Goal: Use online tool/utility: Utilize a website feature to perform a specific function

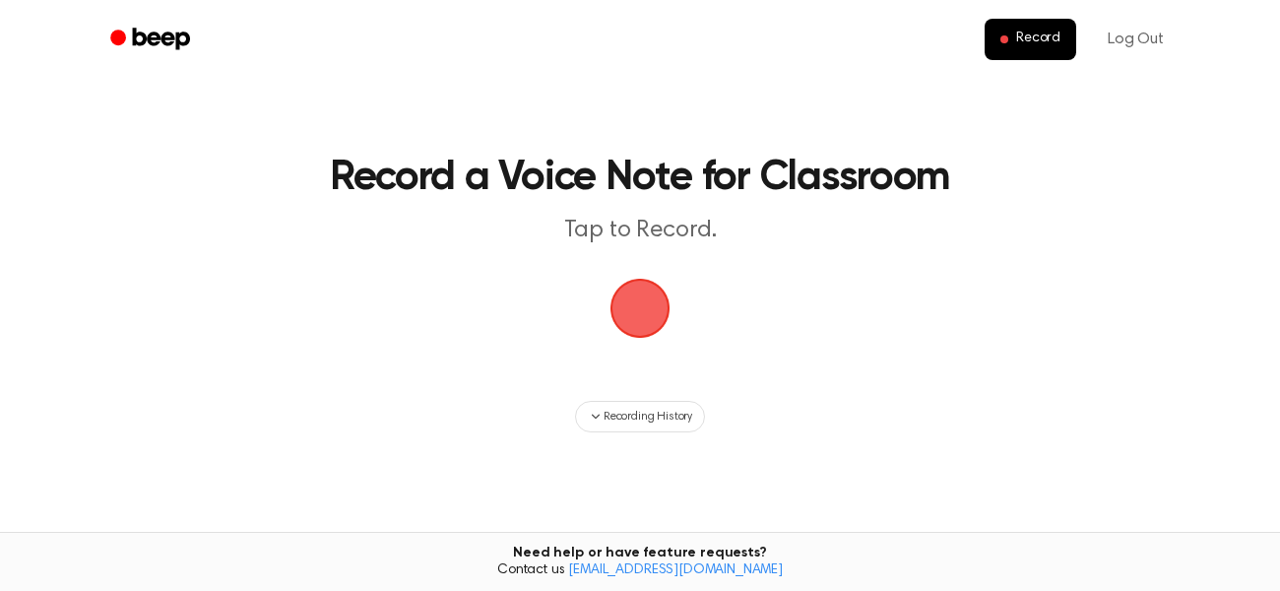
click at [649, 296] on span "button" at bounding box center [639, 308] width 55 height 55
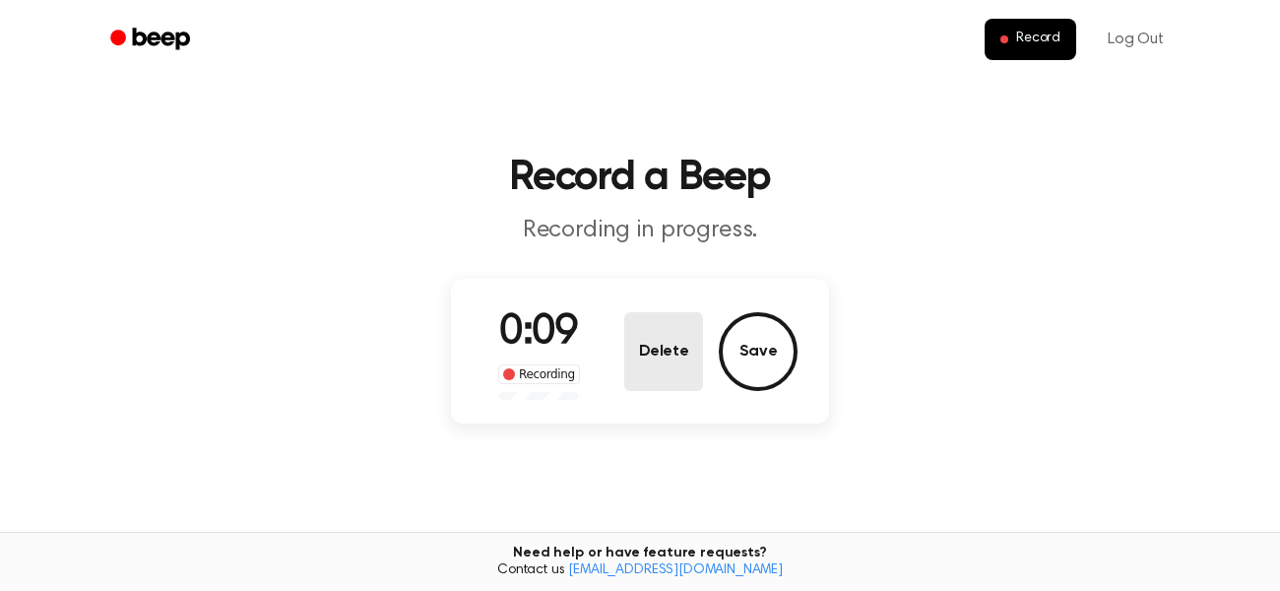
click at [689, 333] on button "Delete" at bounding box center [663, 351] width 79 height 79
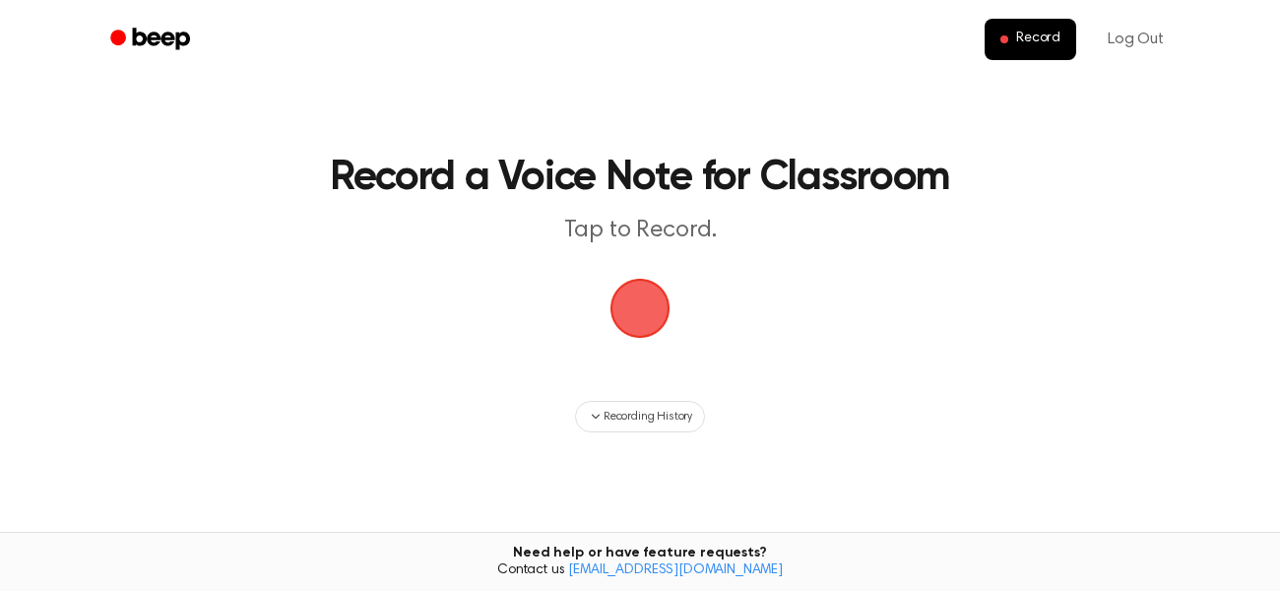
click at [639, 308] on span "button" at bounding box center [639, 308] width 67 height 67
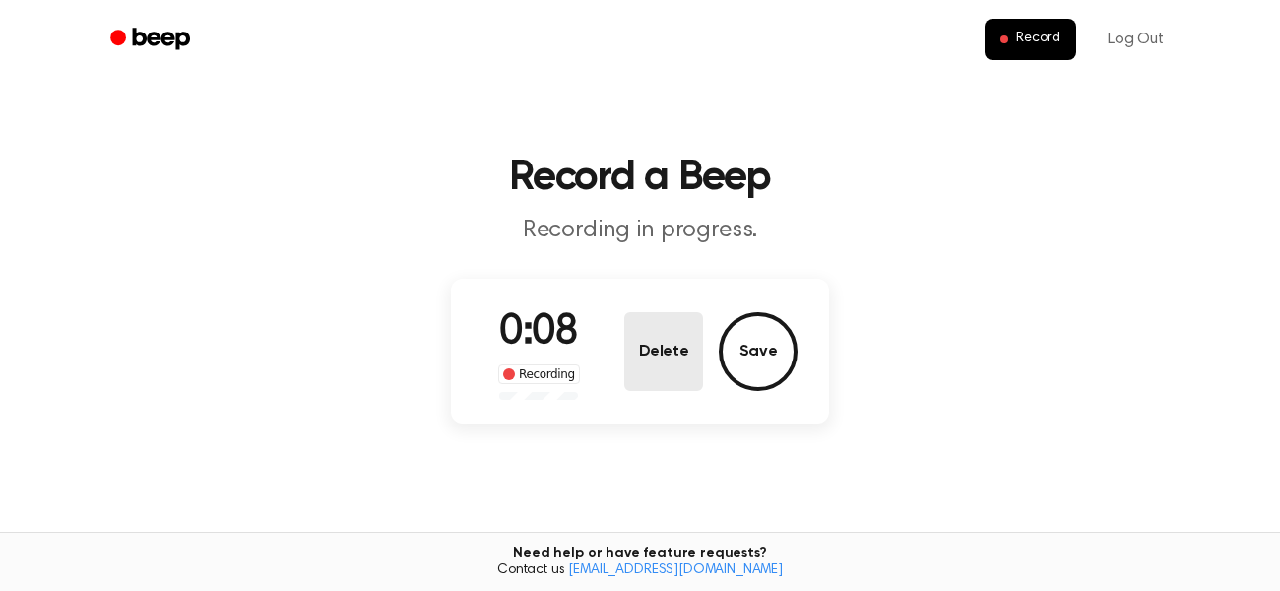
click at [653, 364] on button "Delete" at bounding box center [663, 351] width 79 height 79
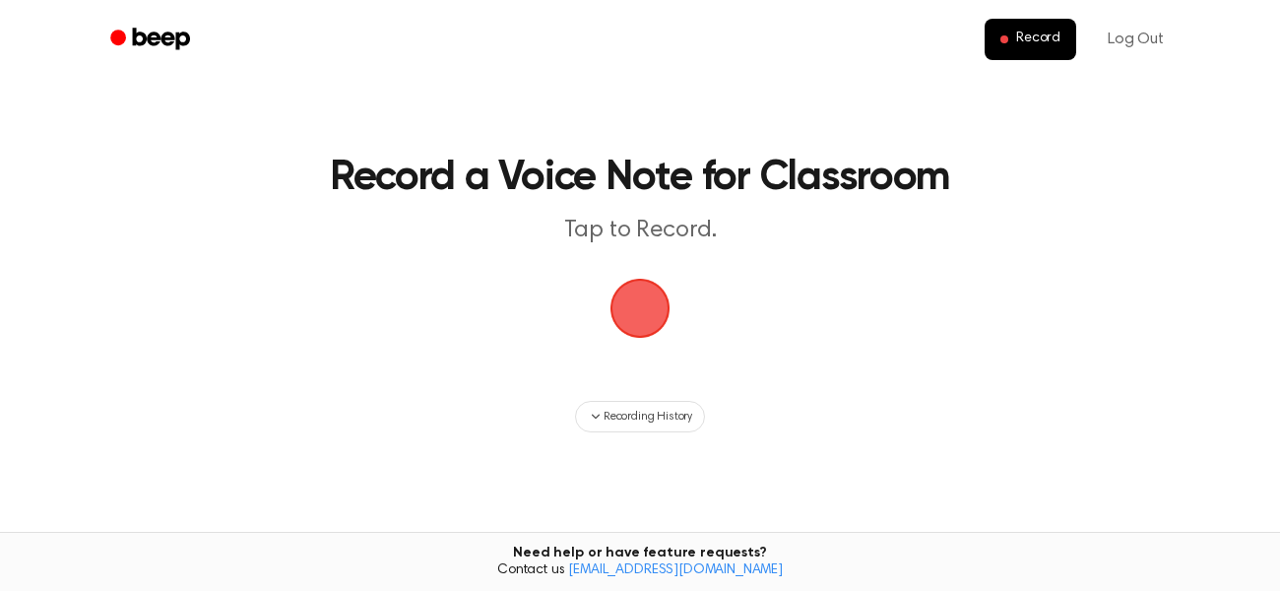
click at [647, 316] on span "button" at bounding box center [639, 308] width 55 height 55
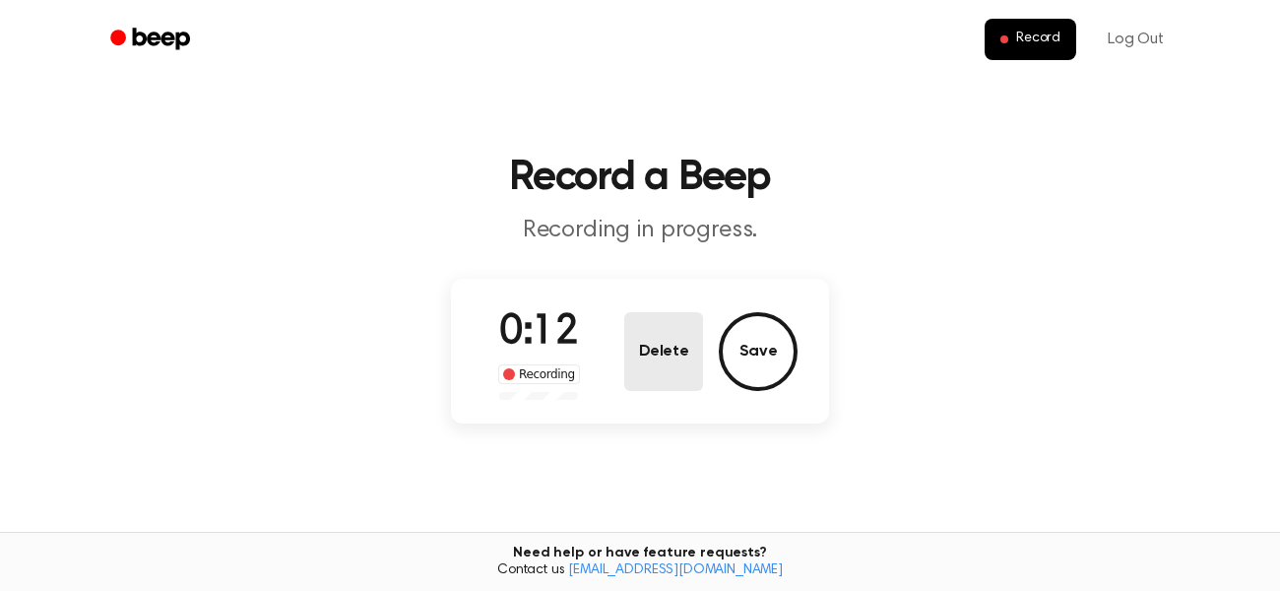
click at [672, 367] on button "Delete" at bounding box center [663, 351] width 79 height 79
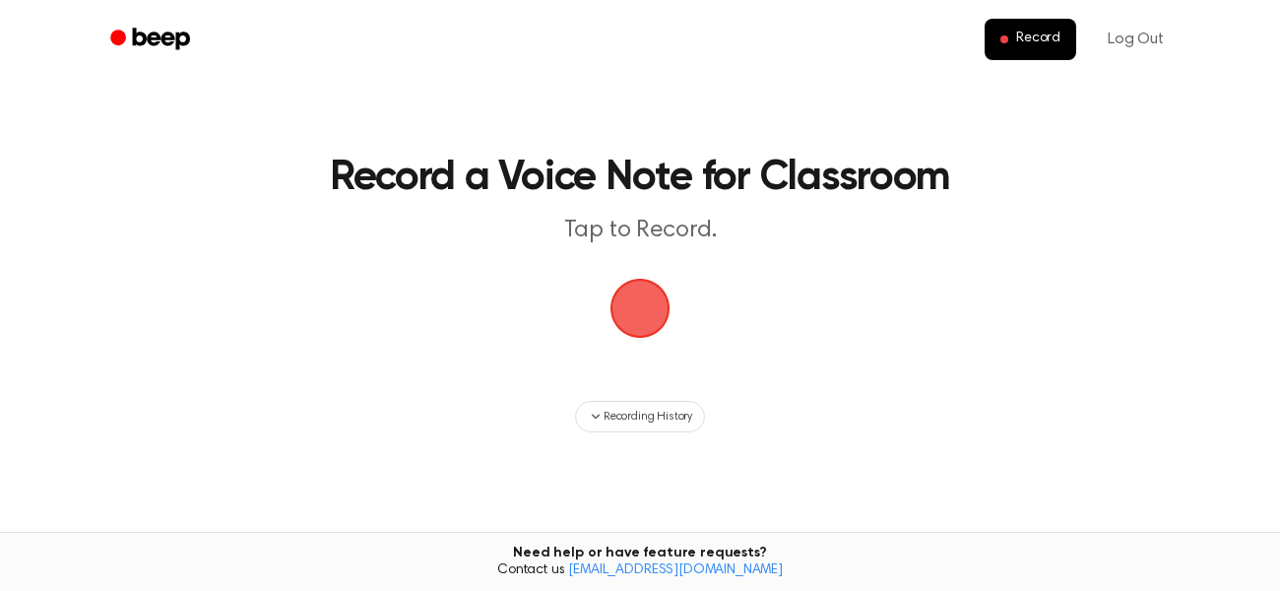
click at [644, 311] on span "button" at bounding box center [639, 308] width 55 height 55
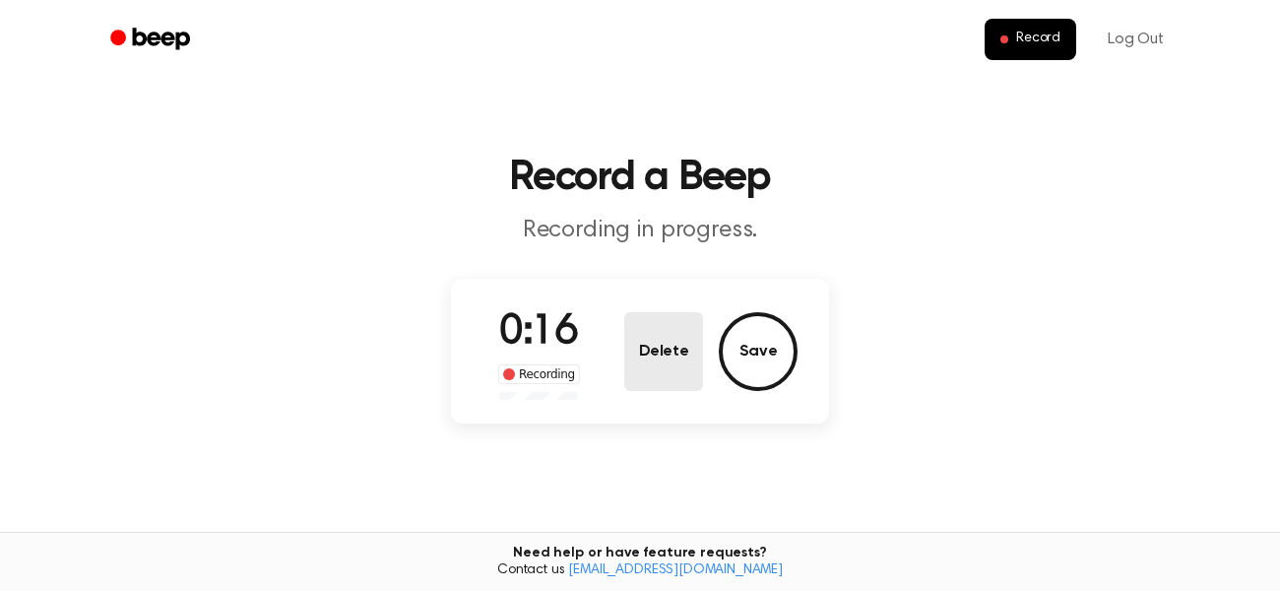
click at [658, 367] on button "Delete" at bounding box center [663, 351] width 79 height 79
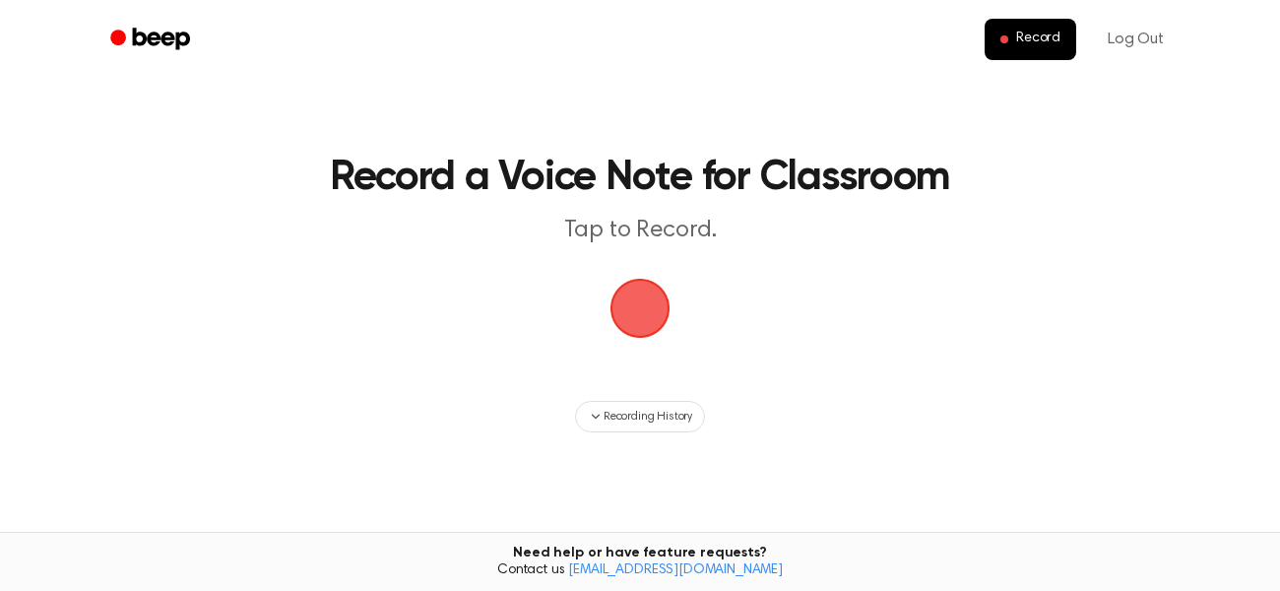
click at [633, 318] on span "button" at bounding box center [639, 308] width 55 height 55
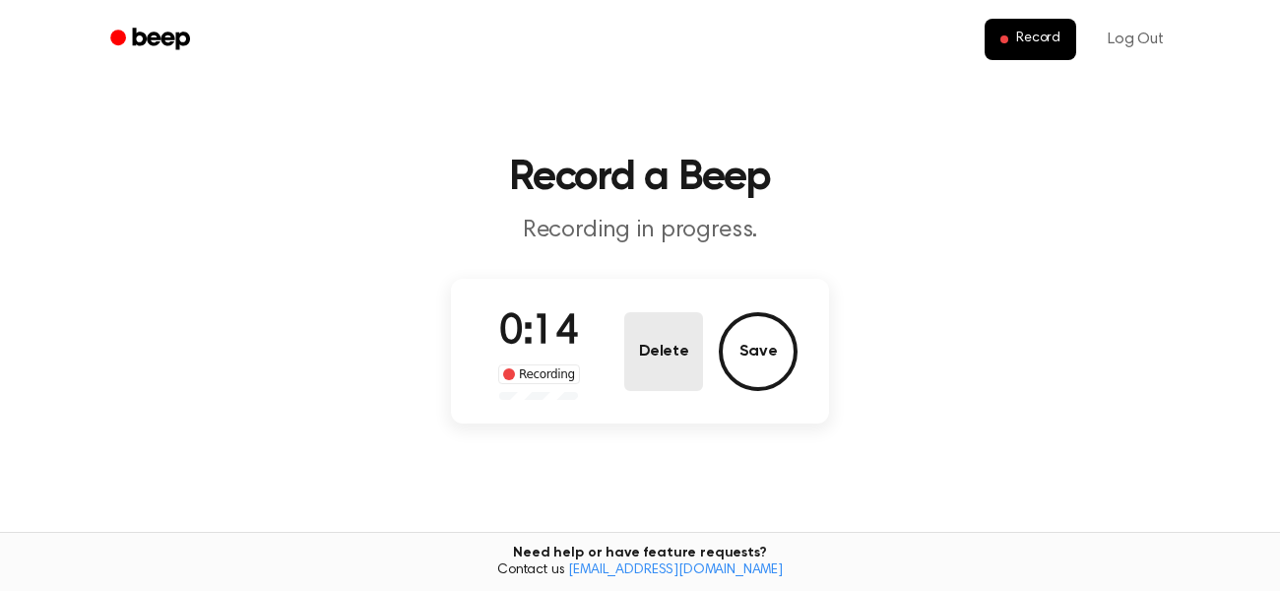
click at [671, 363] on button "Delete" at bounding box center [663, 351] width 79 height 79
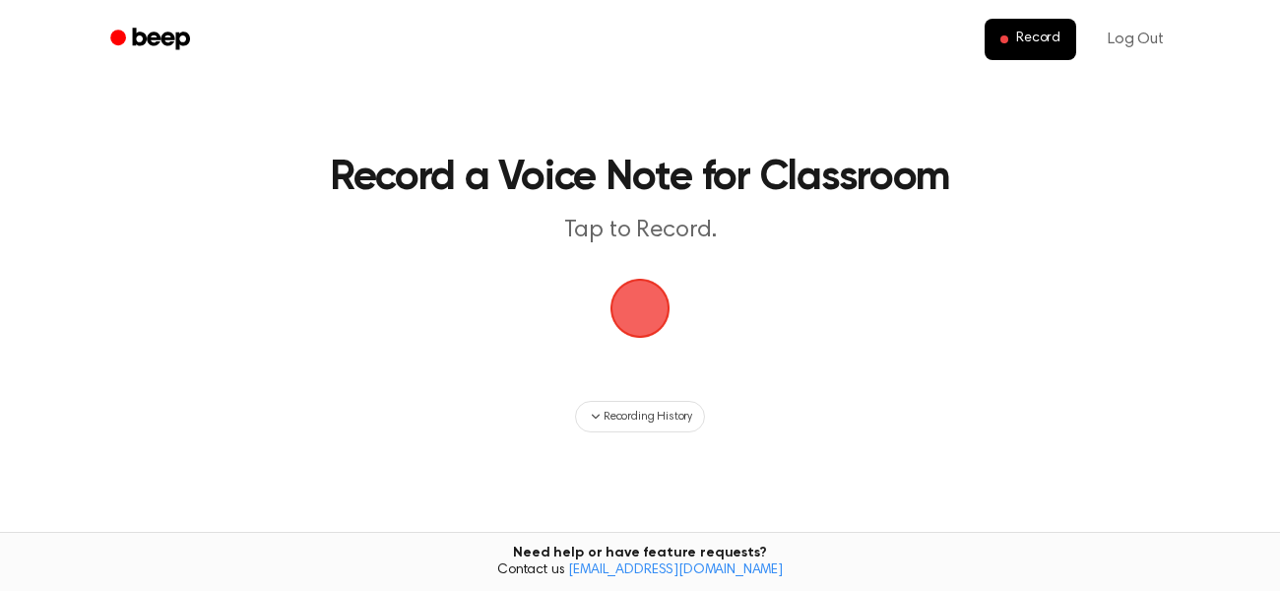
click at [648, 323] on span "button" at bounding box center [639, 308] width 55 height 55
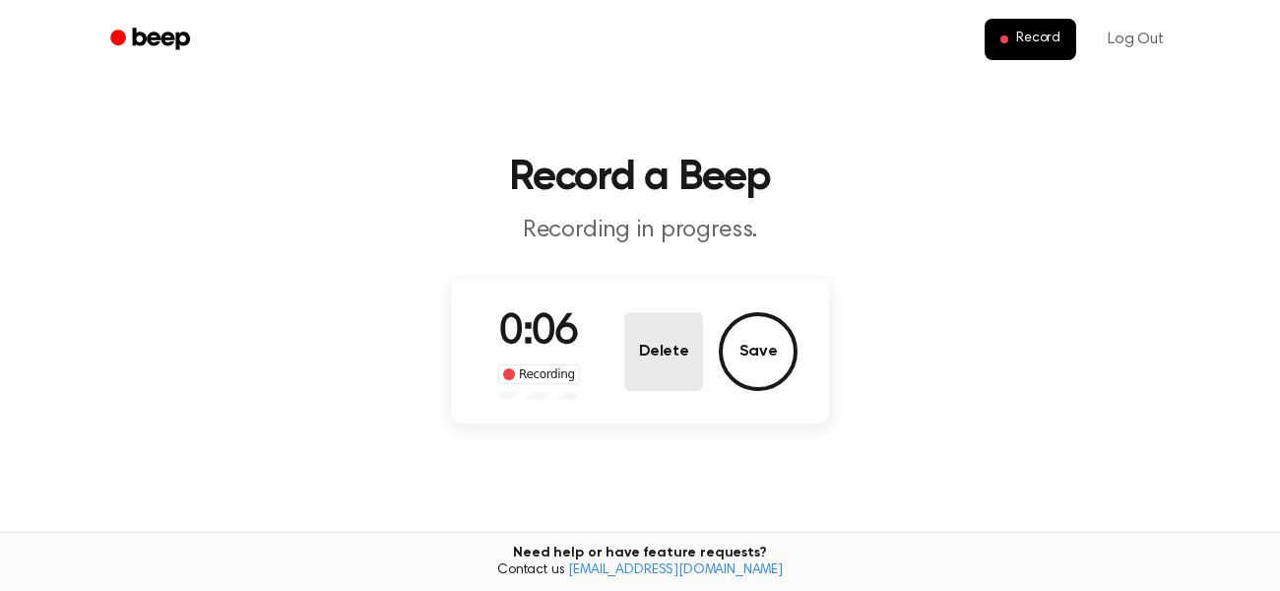
click at [669, 366] on button "Delete" at bounding box center [663, 351] width 79 height 79
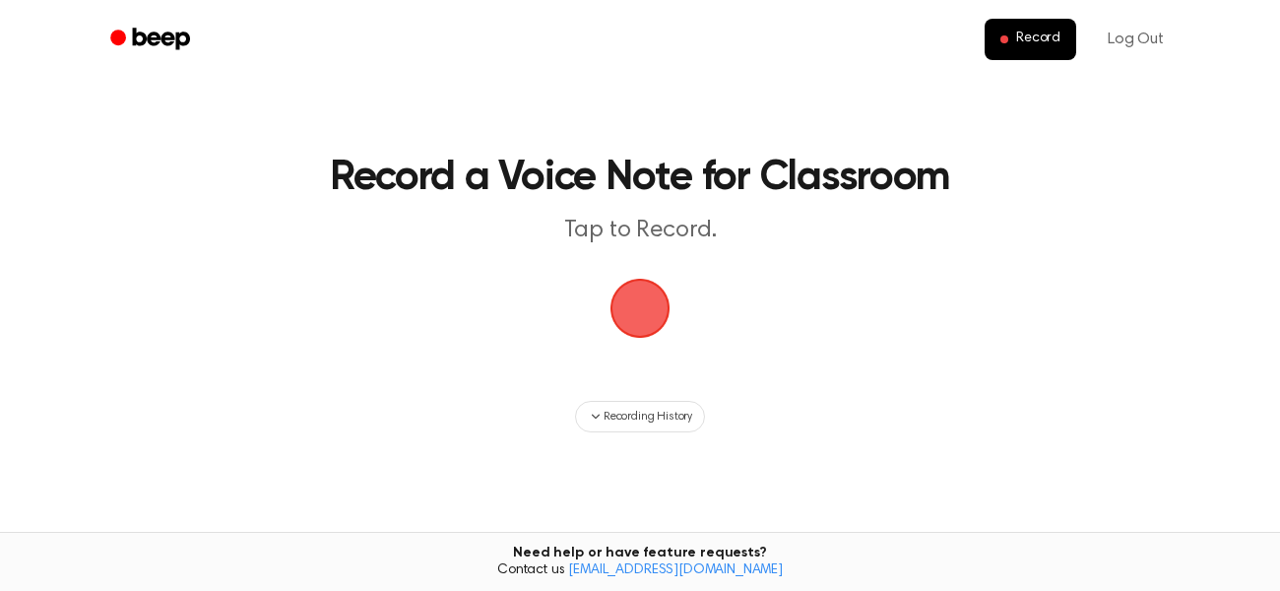
click at [643, 309] on span "button" at bounding box center [639, 308] width 55 height 55
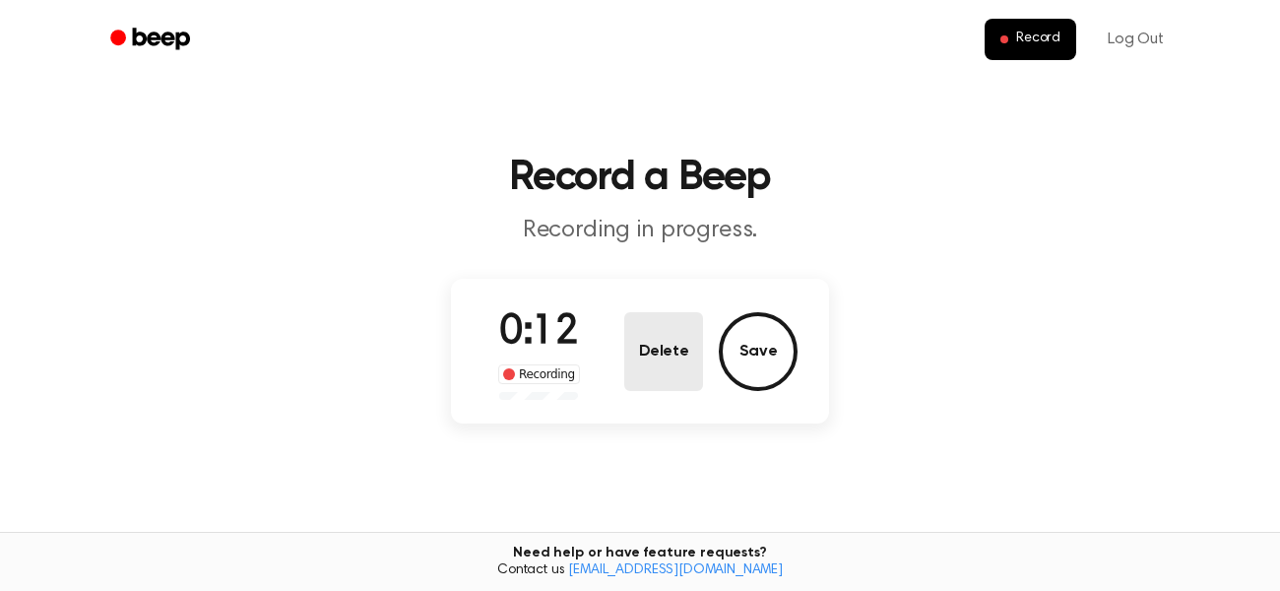
click at [668, 351] on button "Delete" at bounding box center [663, 351] width 79 height 79
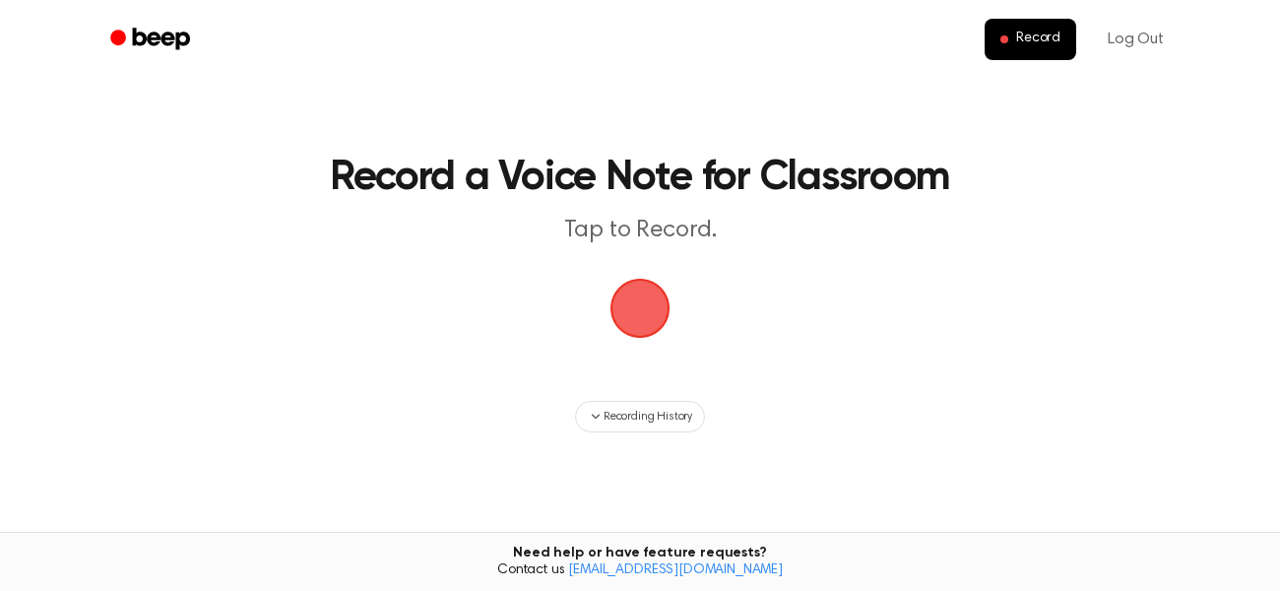
click at [649, 320] on span "button" at bounding box center [639, 308] width 55 height 55
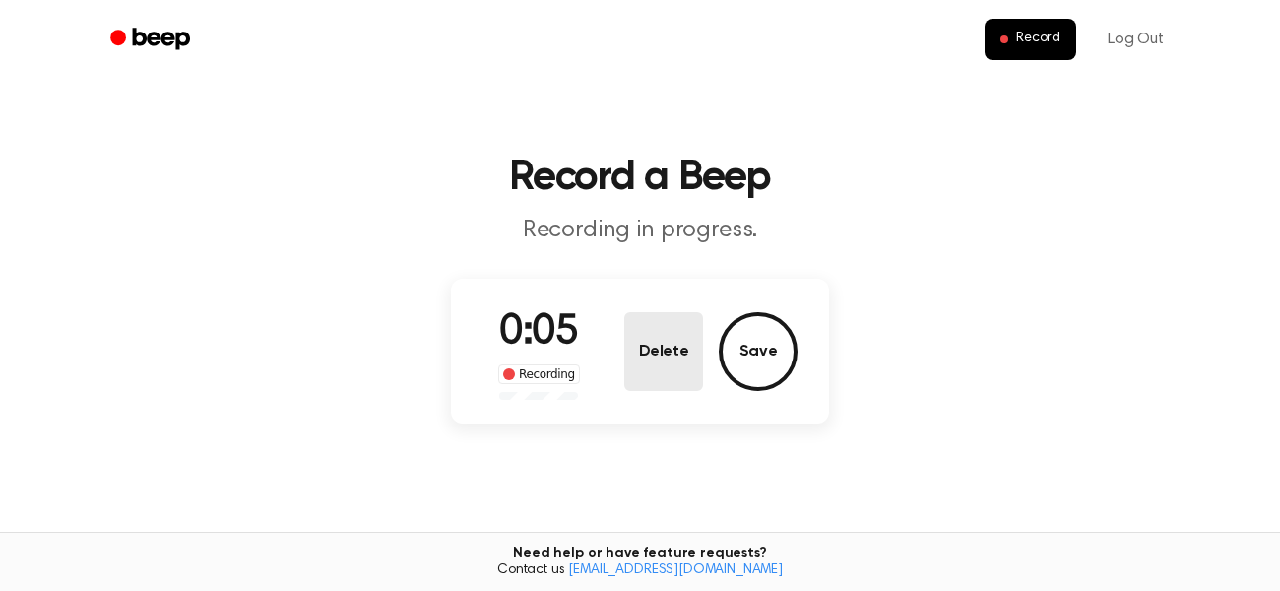
click at [655, 365] on button "Delete" at bounding box center [663, 351] width 79 height 79
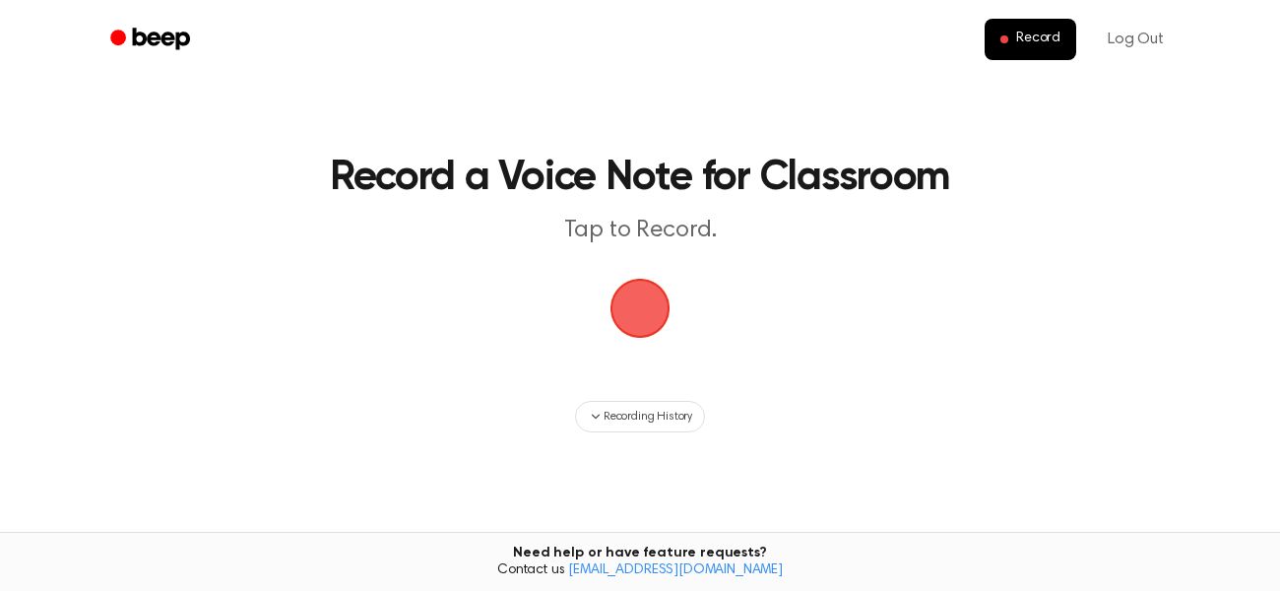
click at [642, 331] on span "button" at bounding box center [639, 308] width 55 height 55
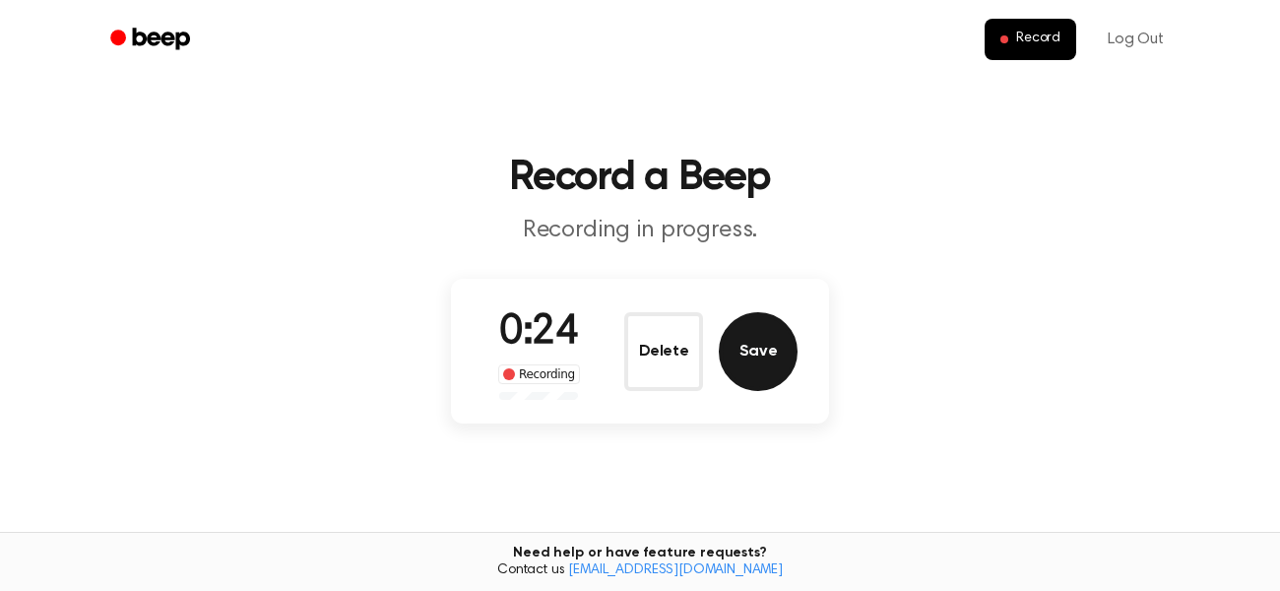
click at [767, 367] on button "Save" at bounding box center [758, 351] width 79 height 79
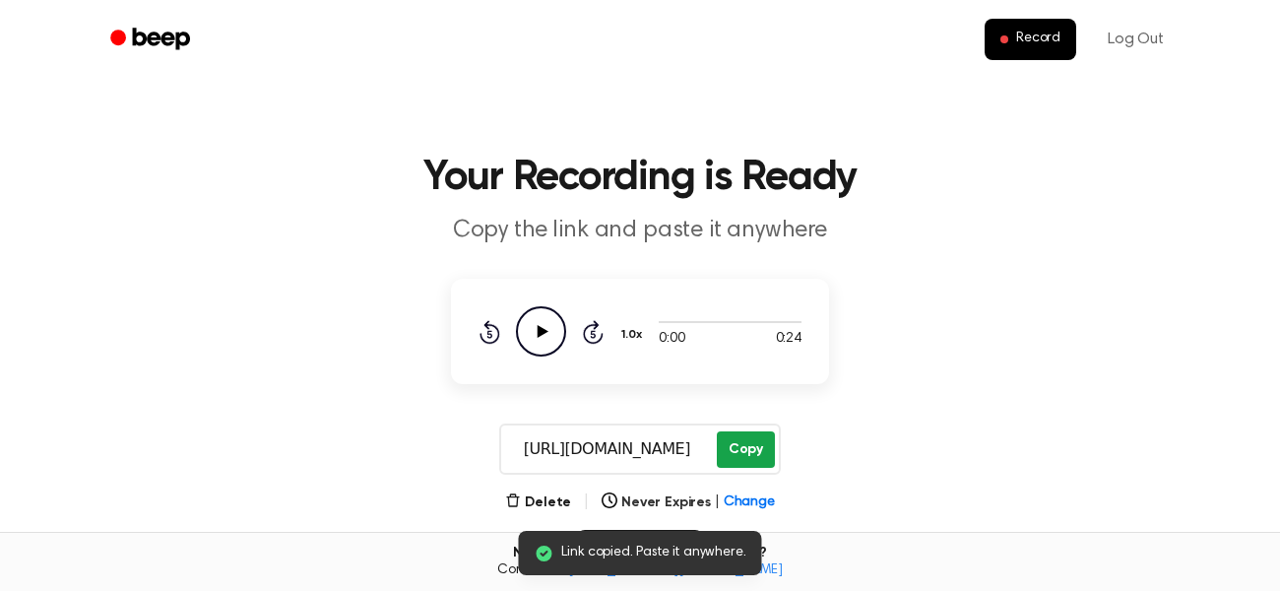
click at [754, 446] on button "Copy" at bounding box center [746, 449] width 58 height 36
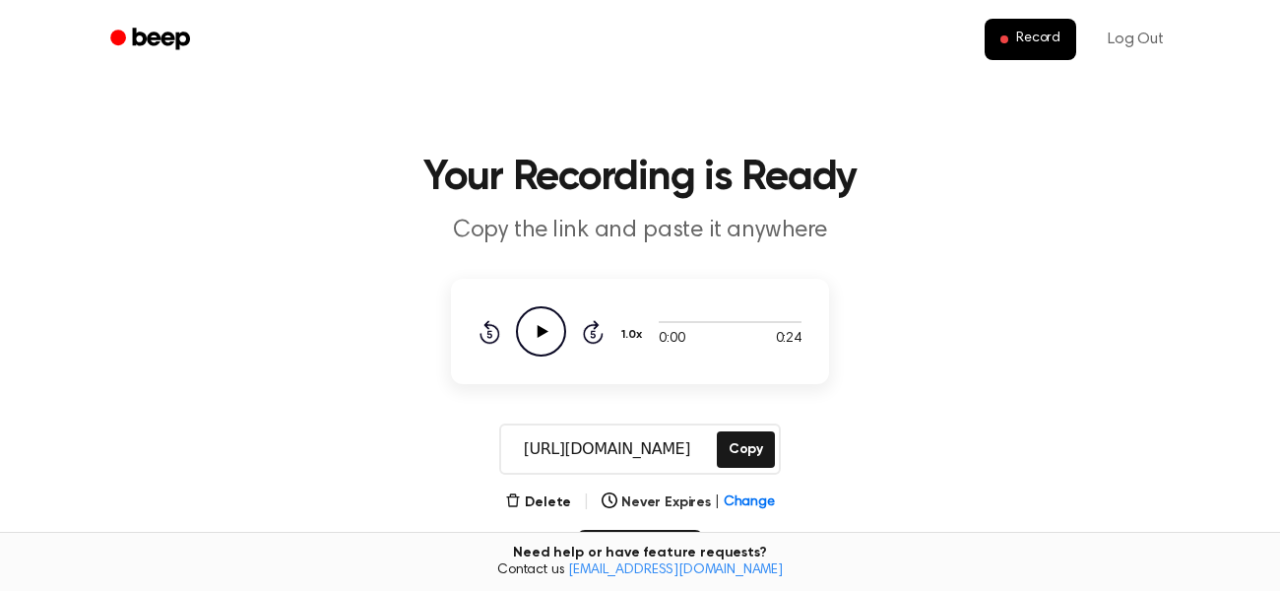
click at [550, 328] on icon "Play Audio" at bounding box center [541, 331] width 50 height 50
click at [753, 447] on button "Copy" at bounding box center [746, 449] width 58 height 36
